Goal: Find specific page/section: Find specific page/section

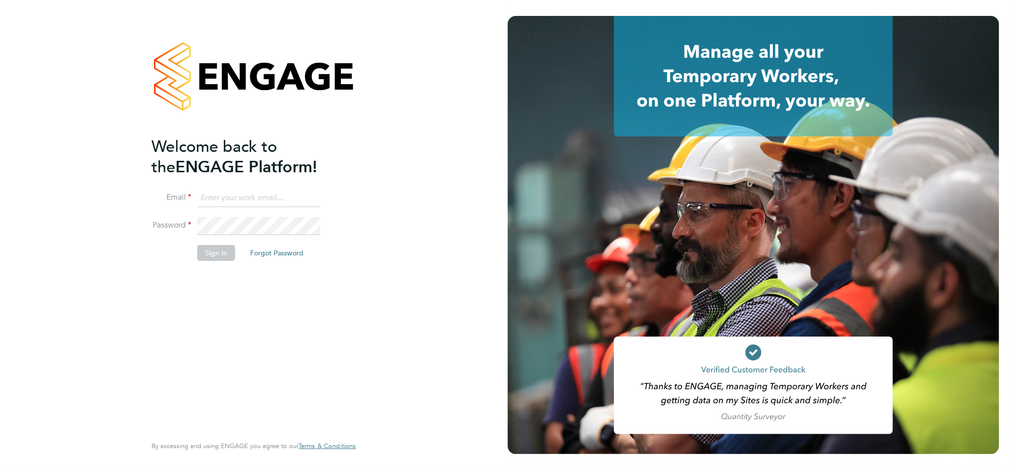
type input "[PERSON_NAME][EMAIL_ADDRESS][PERSON_NAME][DOMAIN_NAME]"
click at [218, 256] on button "Sign In" at bounding box center [216, 253] width 38 height 16
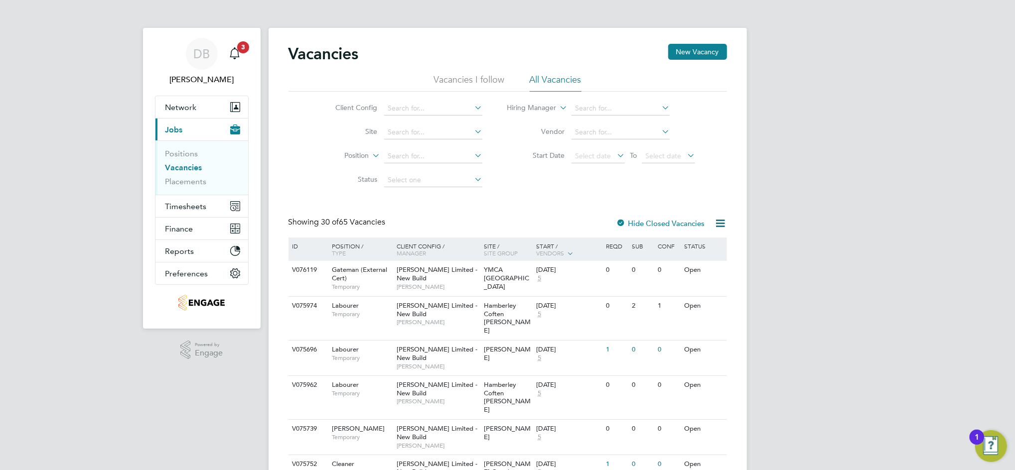
click at [539, 85] on li "All Vacancies" at bounding box center [556, 83] width 52 height 18
click at [421, 108] on input at bounding box center [433, 109] width 98 height 14
type input "coutnryside"
type input "Abm Facility Services - Amazon"
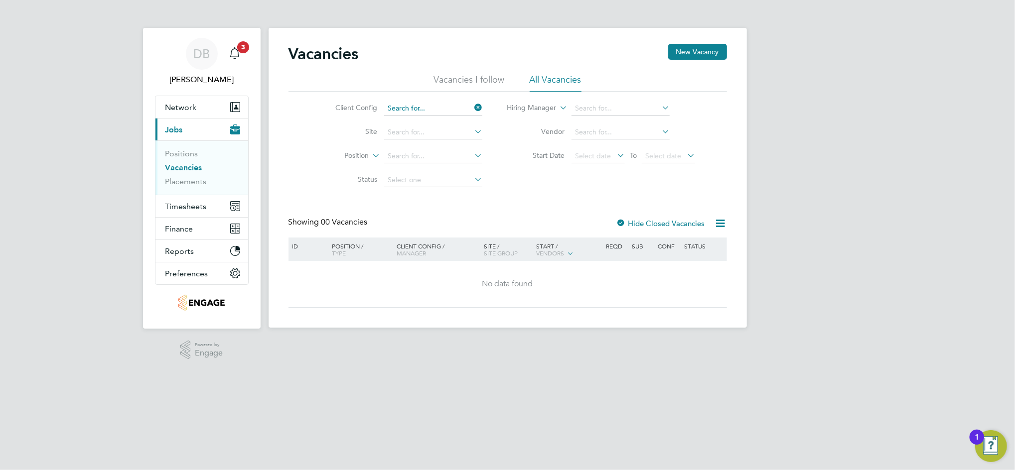
click at [437, 108] on input at bounding box center [433, 109] width 98 height 14
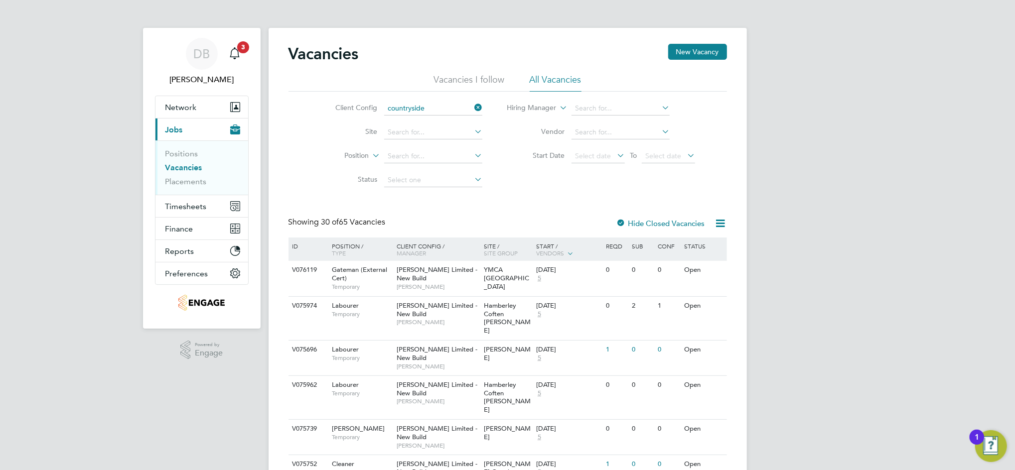
click at [439, 123] on li "Countryside Properties UK Ltd" at bounding box center [436, 122] width 104 height 13
type input "Countryside Properties UK Ltd"
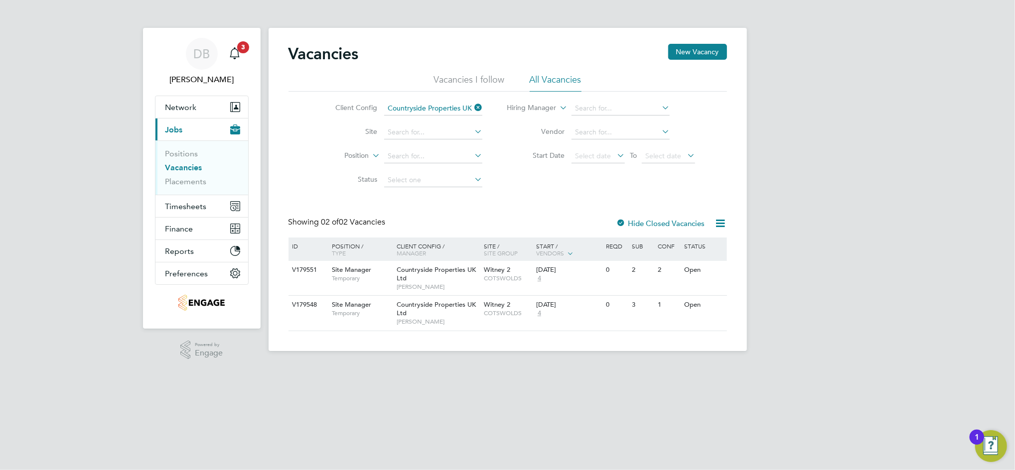
click at [263, 367] on html "DB [PERSON_NAME] Notifications 3 Applications: Network Team Members Businesses …" at bounding box center [507, 183] width 1015 height 367
